Goal: Information Seeking & Learning: Understand process/instructions

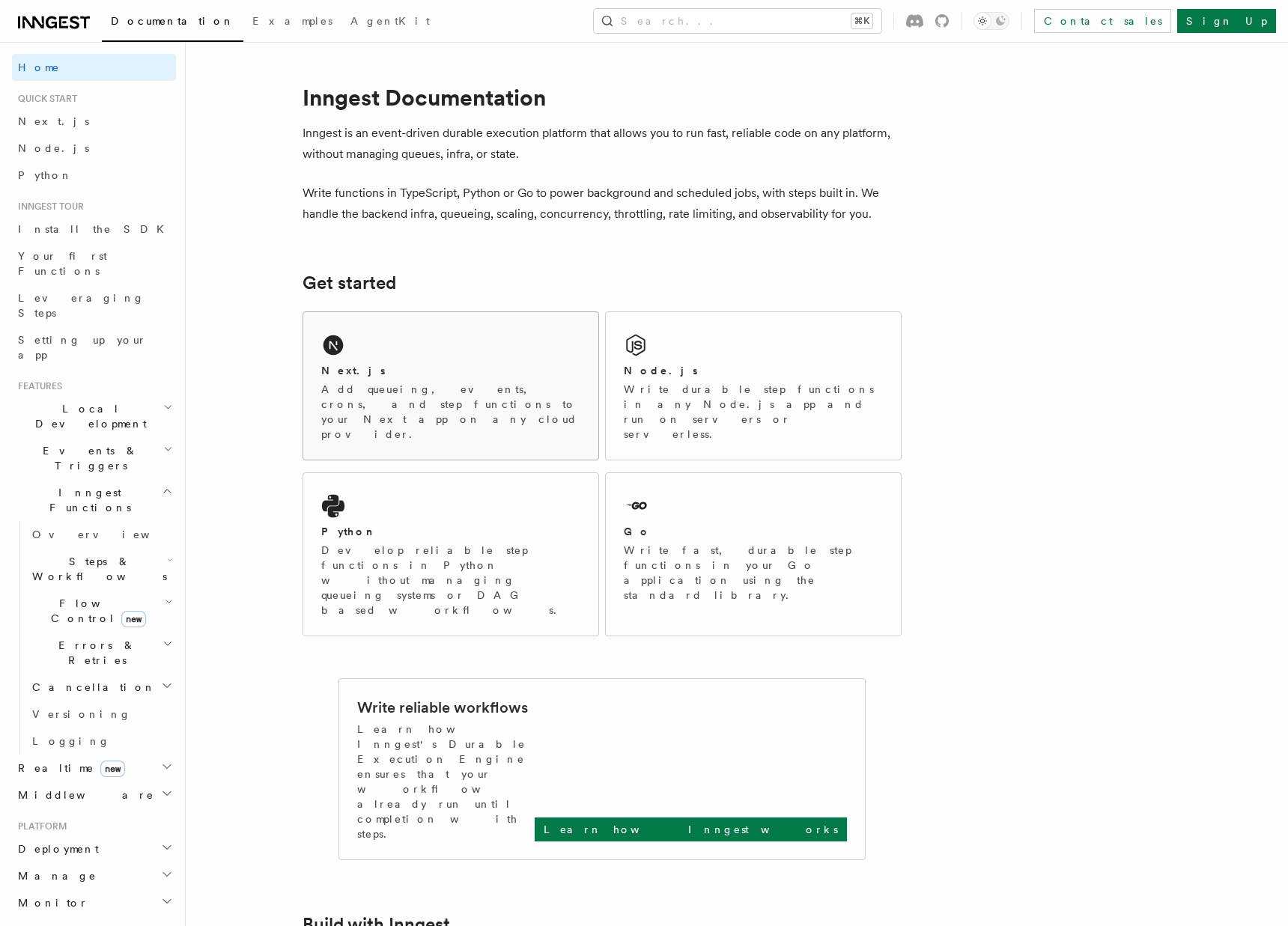
click at [482, 383] on p "Add queueing, events, crons, and step functions to your Next app on any cloud p…" at bounding box center [450, 411] width 259 height 60
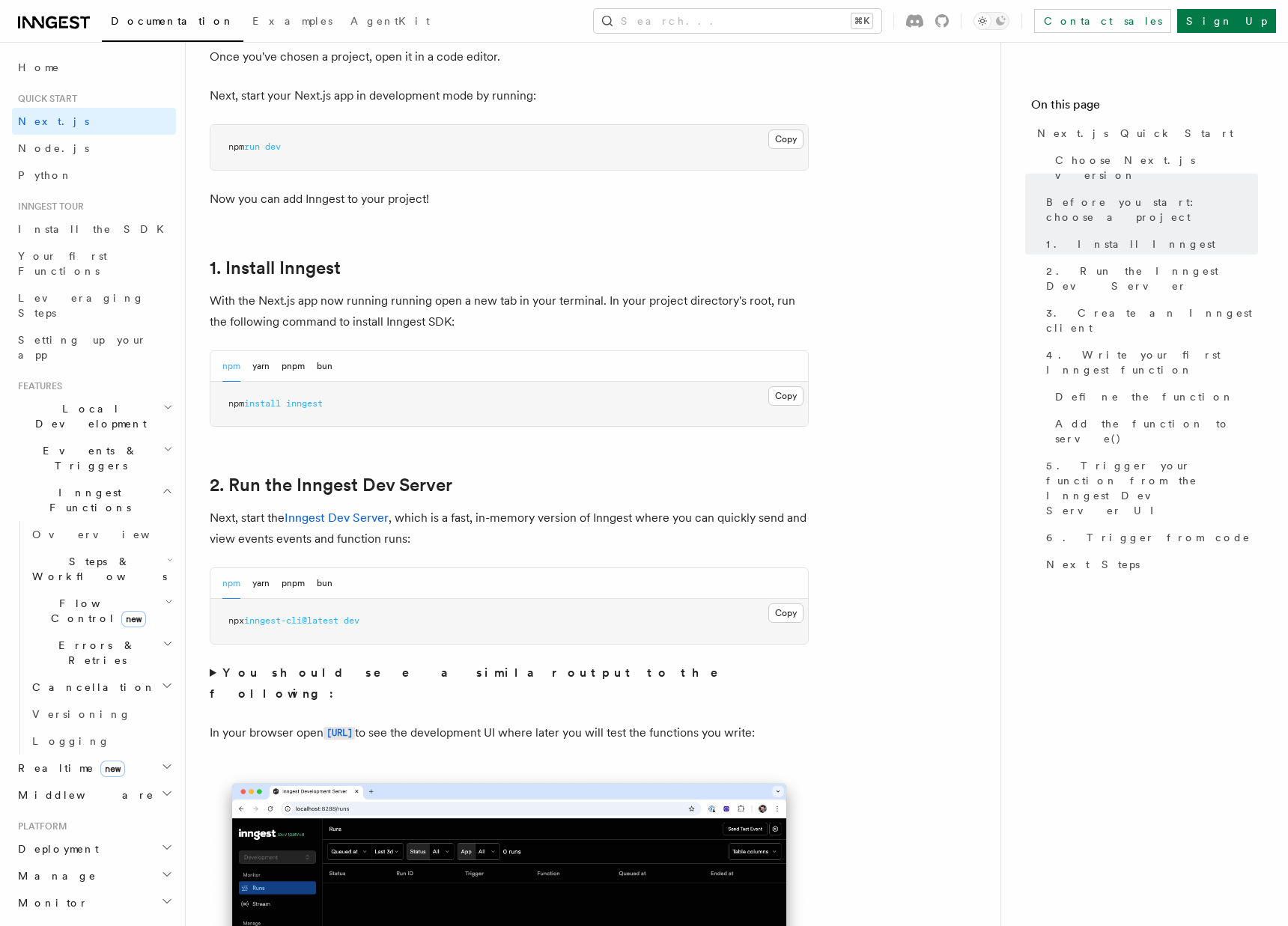
scroll to position [667, 0]
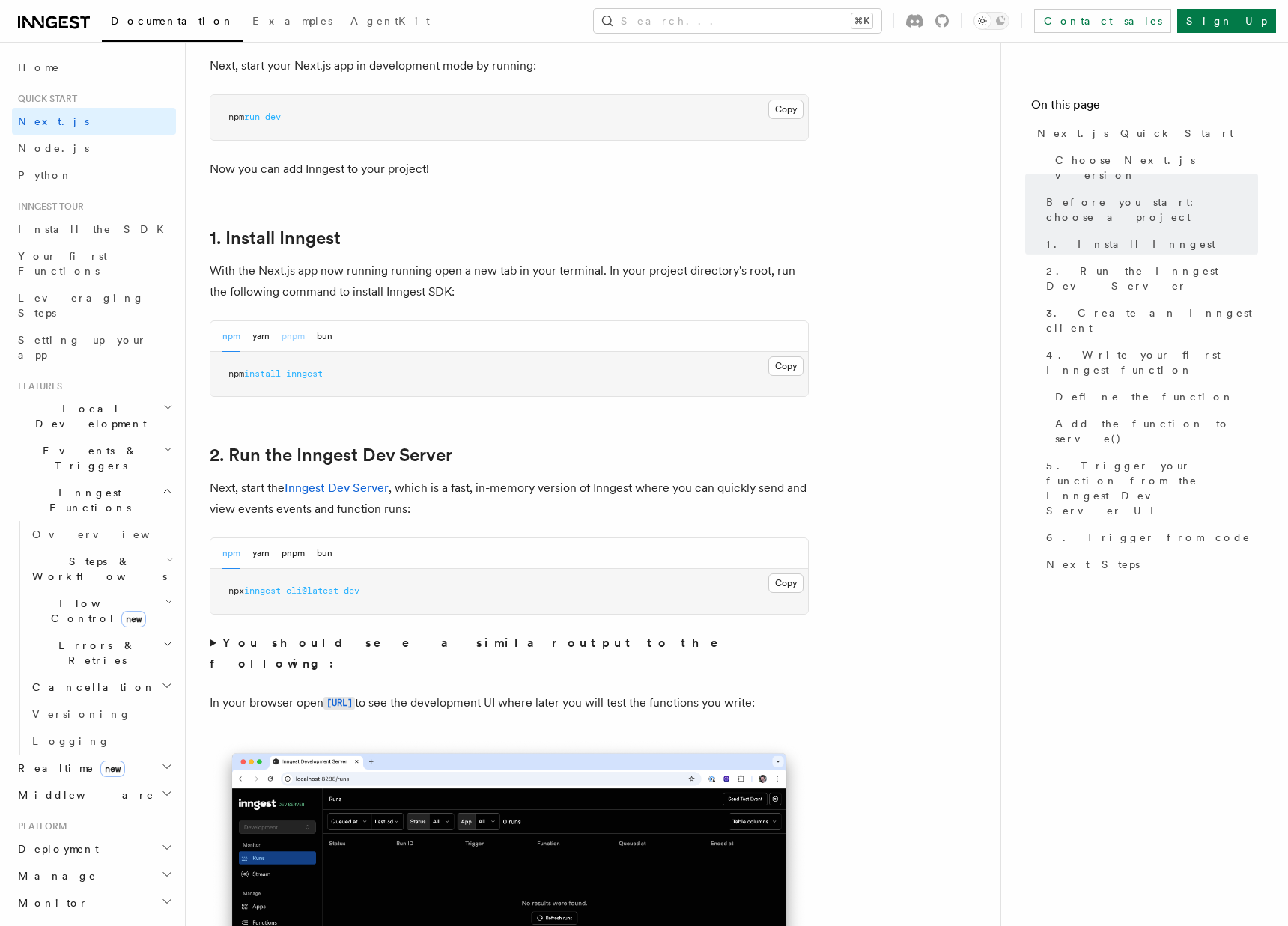
click at [291, 338] on button "pnpm" at bounding box center [293, 336] width 23 height 31
click at [237, 555] on button "npm" at bounding box center [231, 553] width 18 height 31
click at [292, 558] on button "pnpm" at bounding box center [293, 553] width 23 height 31
click at [252, 562] on button "yarn" at bounding box center [261, 553] width 17 height 31
click at [227, 559] on button "npm" at bounding box center [231, 553] width 18 height 31
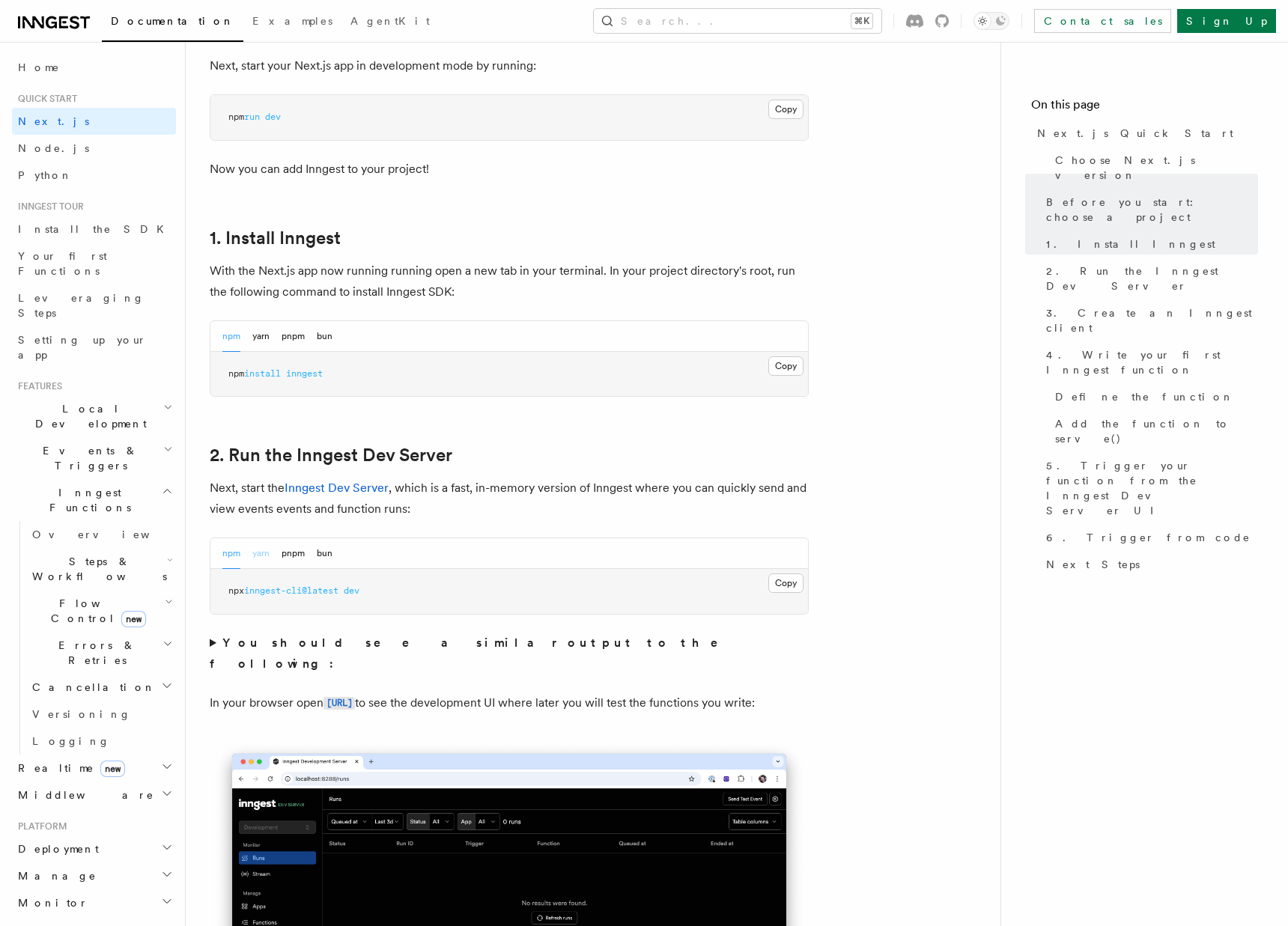
click at [259, 560] on button "yarn" at bounding box center [261, 553] width 17 height 31
click at [295, 556] on button "pnpm" at bounding box center [293, 553] width 23 height 31
click at [330, 554] on button "bun" at bounding box center [324, 553] width 16 height 31
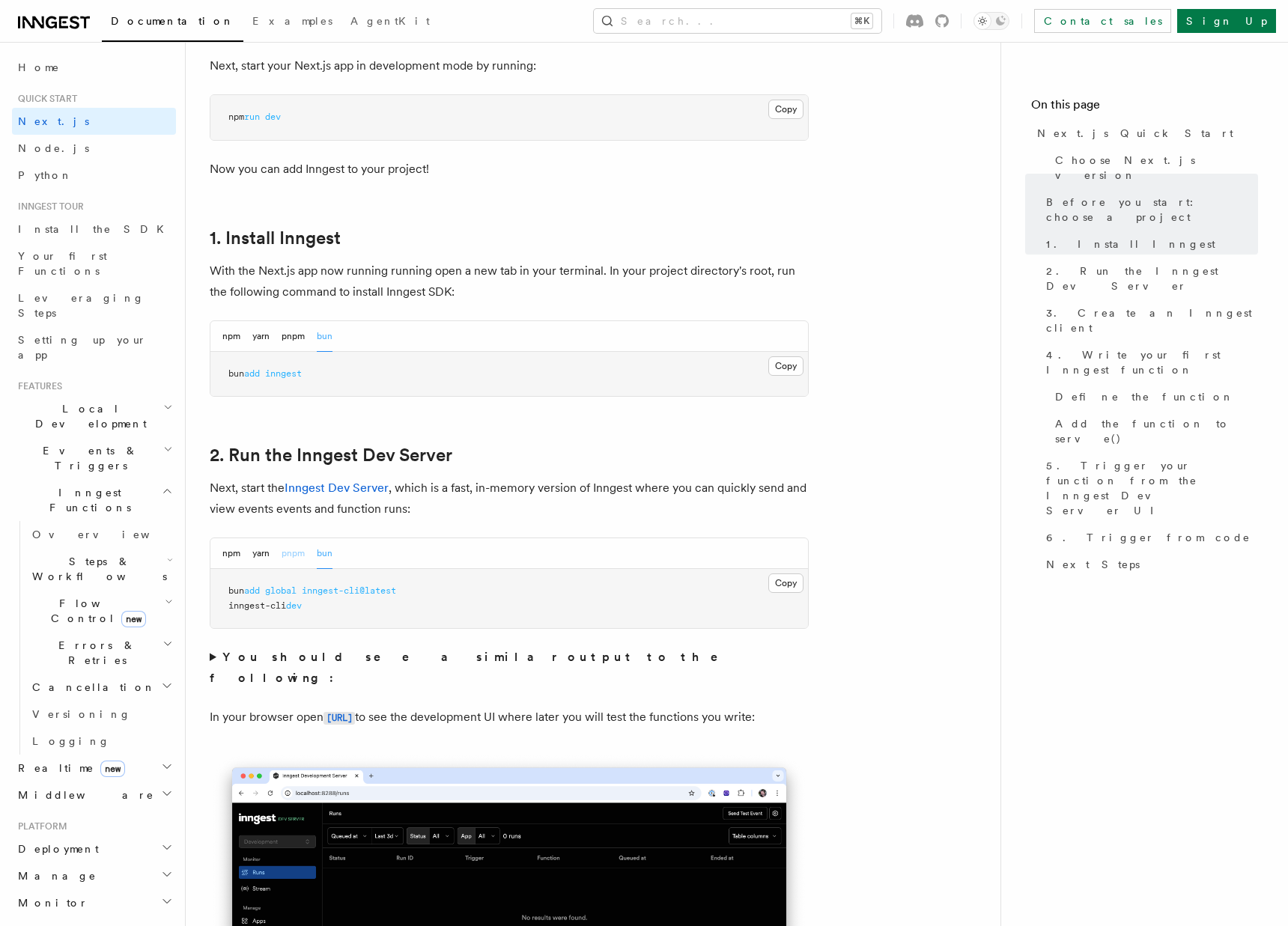
click at [293, 554] on button "pnpm" at bounding box center [293, 553] width 23 height 31
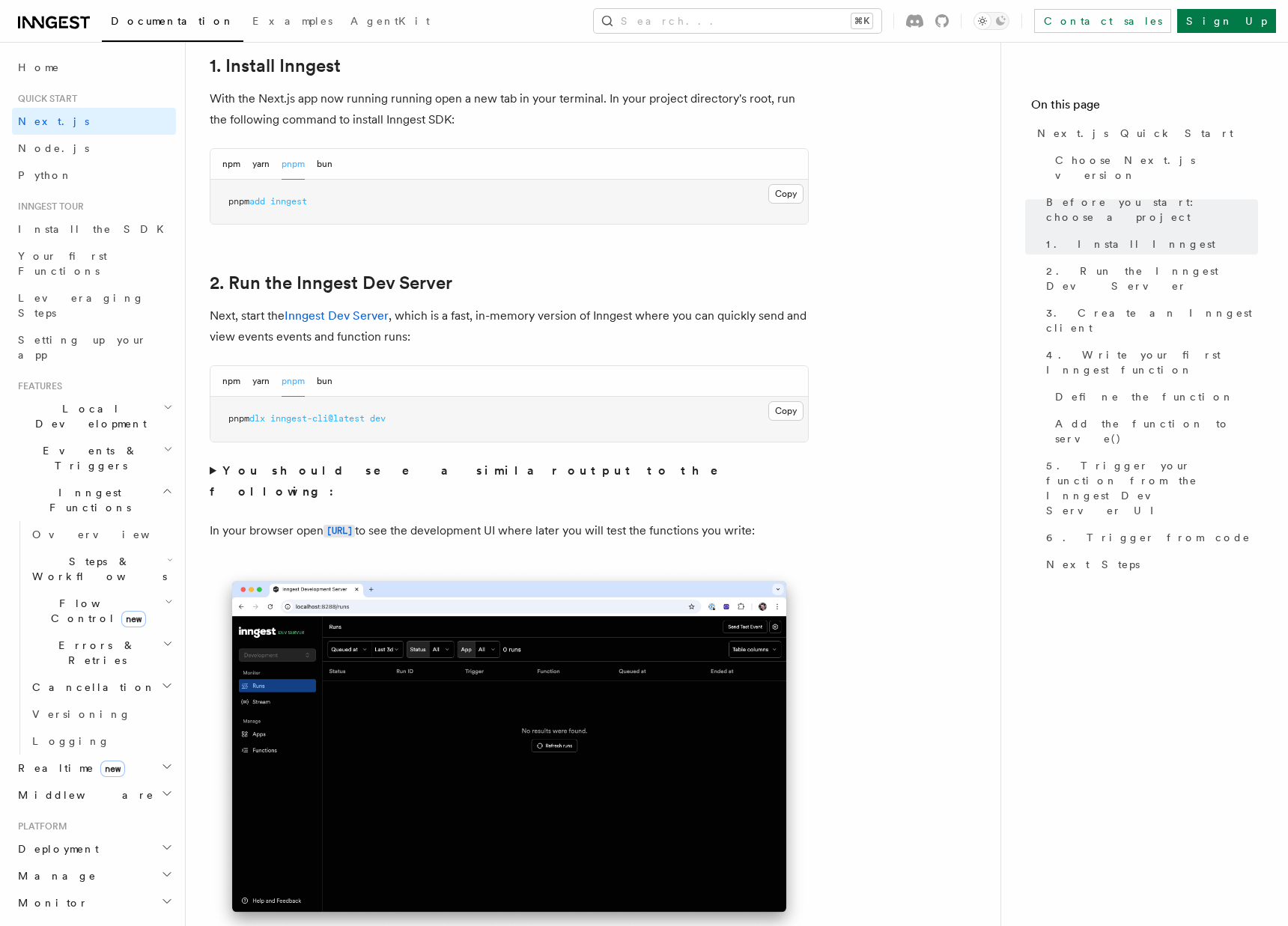
scroll to position [844, 0]
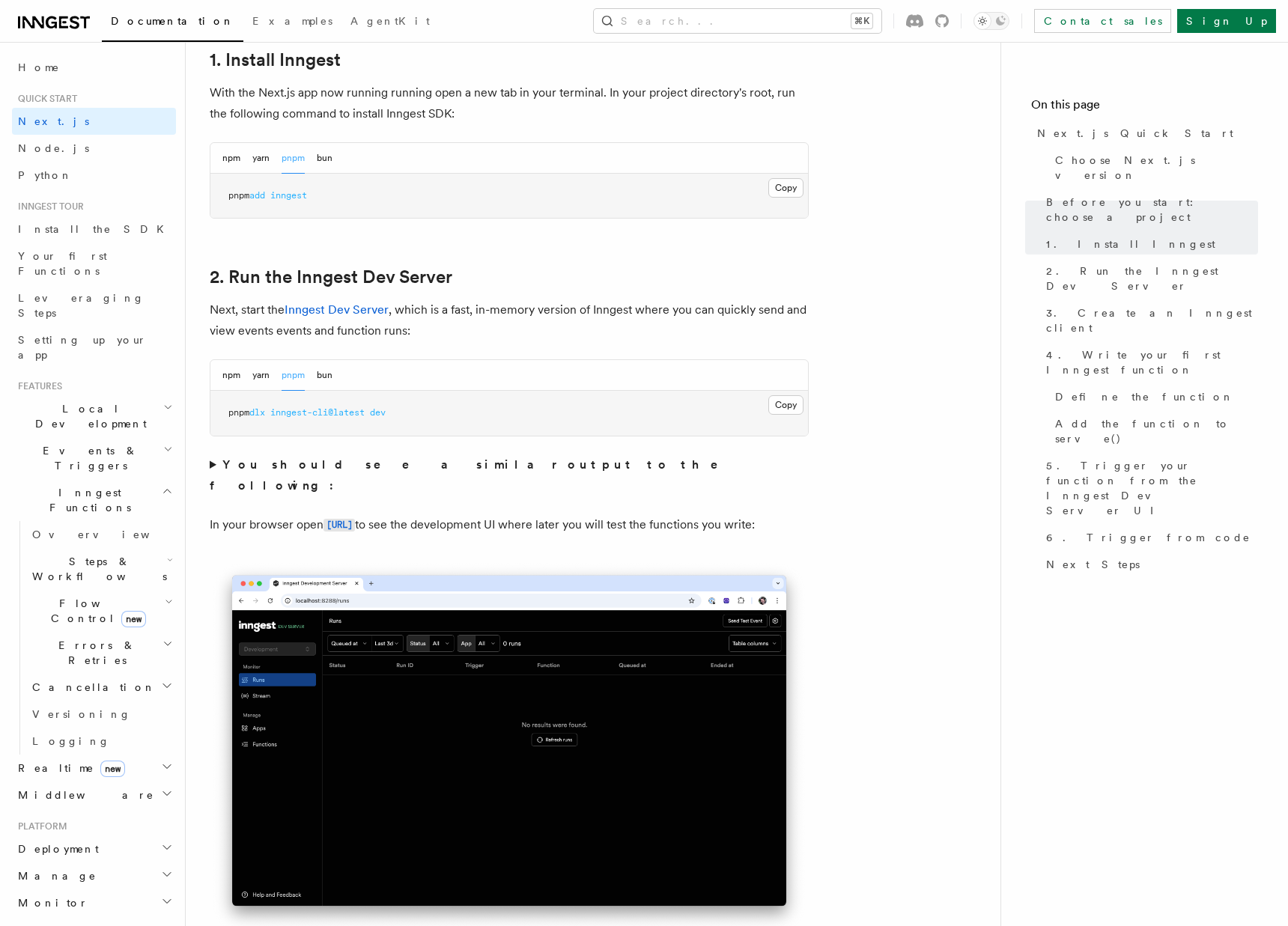
click at [469, 469] on strong "You should see a similar output to the following:" at bounding box center [474, 475] width 529 height 36
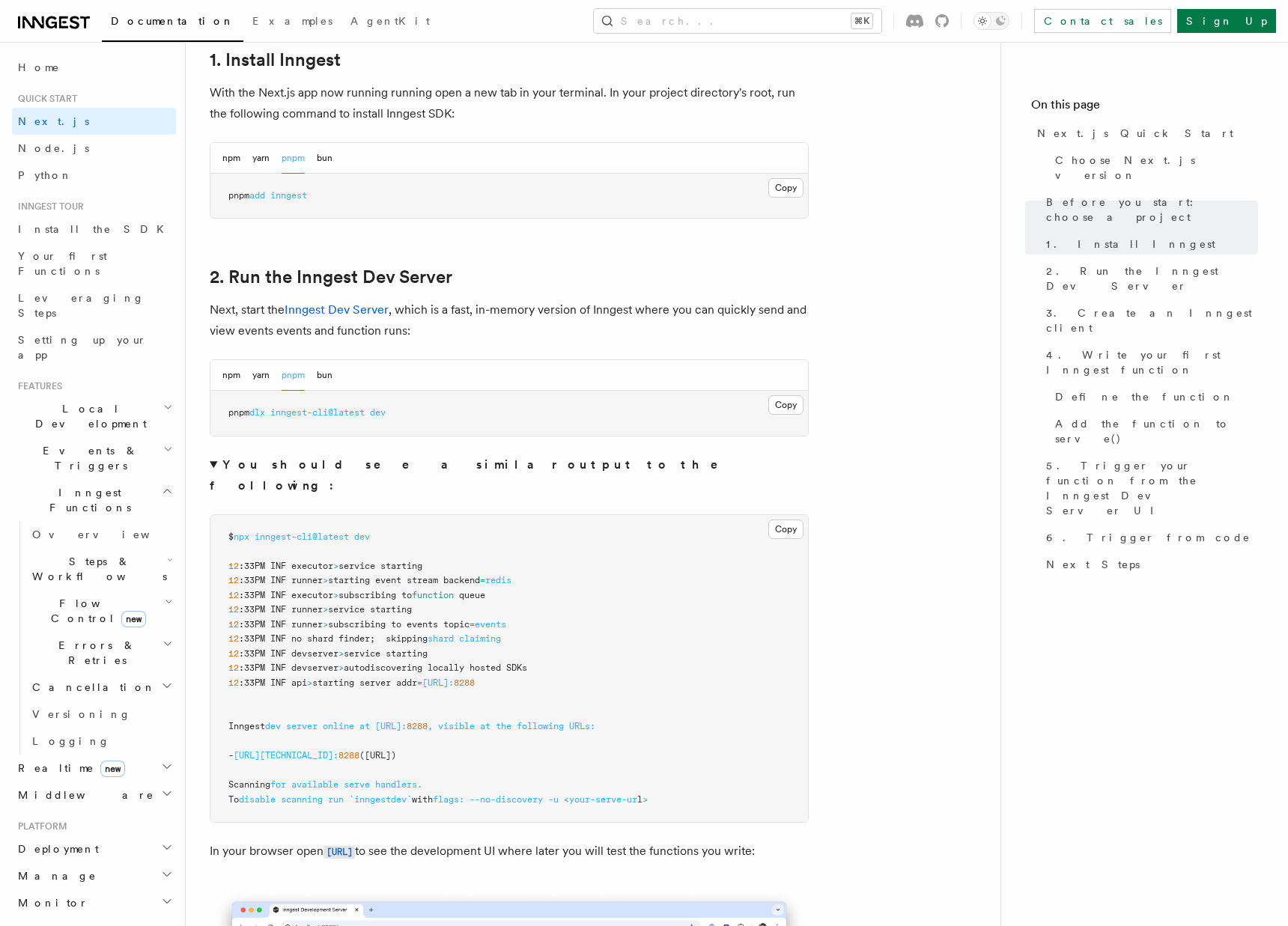
click at [469, 469] on strong "You should see a similar output to the following:" at bounding box center [474, 475] width 529 height 36
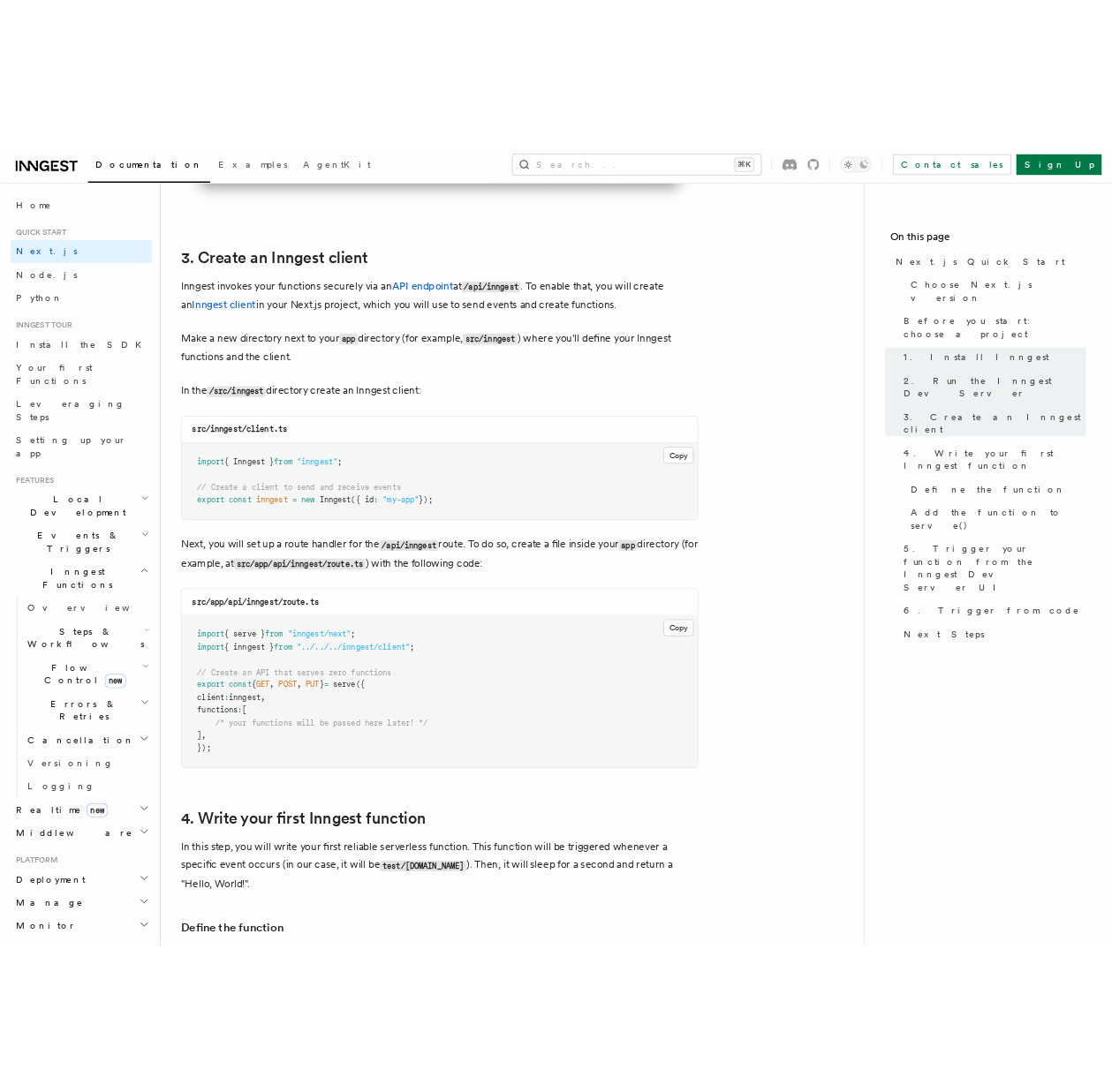
scroll to position [2018, 0]
